Goal: Find specific page/section: Find specific page/section

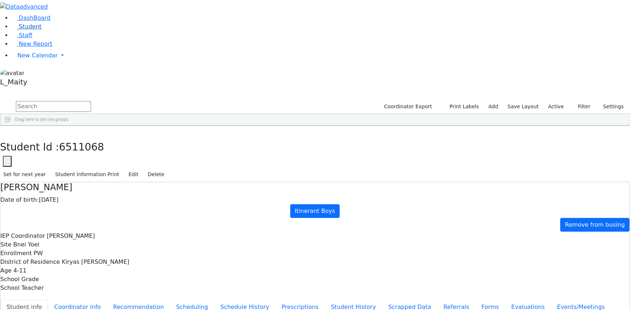
scroll to position [98, 0]
click at [32, 39] on link "Staff" at bounding box center [22, 35] width 21 height 7
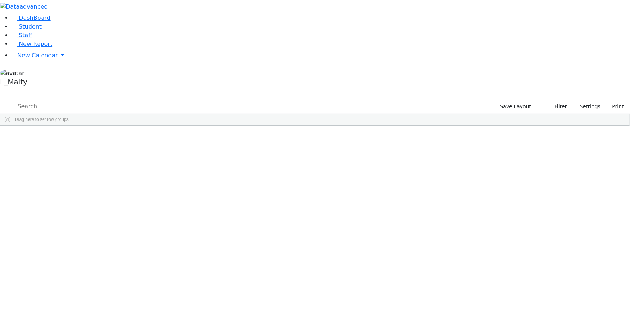
scroll to position [1968, 0]
drag, startPoint x: 345, startPoint y: 132, endPoint x: 139, endPoint y: 12, distance: 238.4
click at [139, 89] on div "Staffs 306 A 24 K 24 W 24 A 24 K 24 W 24 876" at bounding box center [315, 94] width 630 height 11
click at [28, 30] on span "Student" at bounding box center [30, 26] width 23 height 7
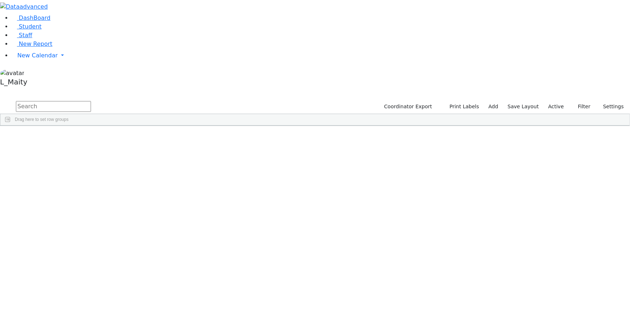
click at [122, 285] on div "Yehoshua" at bounding box center [101, 290] width 41 height 10
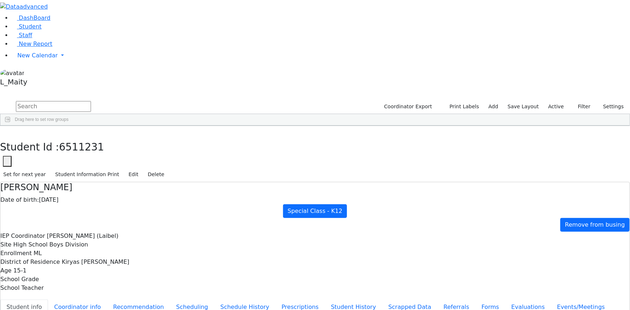
scroll to position [73, 0]
click at [10, 126] on button "button" at bounding box center [5, 133] width 10 height 15
click at [91, 101] on input "text" at bounding box center [53, 106] width 75 height 11
type input "wer"
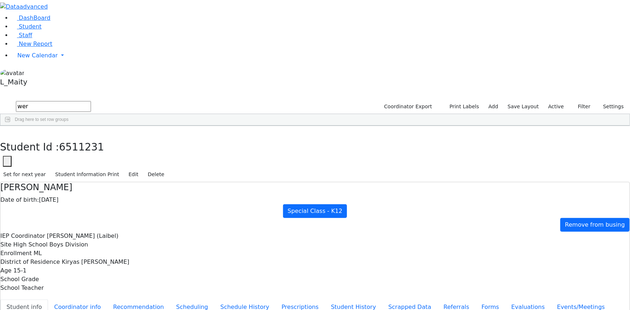
click at [122, 186] on div "Aron" at bounding box center [101, 191] width 41 height 10
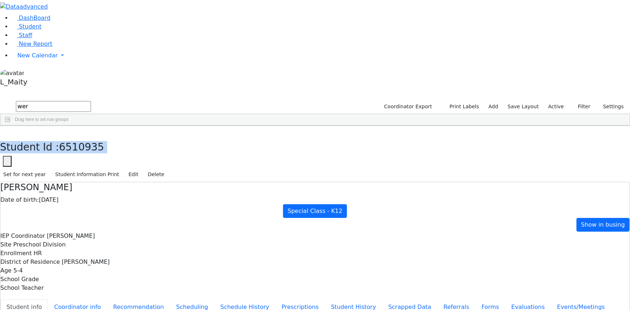
drag, startPoint x: 292, startPoint y: 6, endPoint x: 830, endPoint y: 16, distance: 537.9
